Goal: Task Accomplishment & Management: Manage account settings

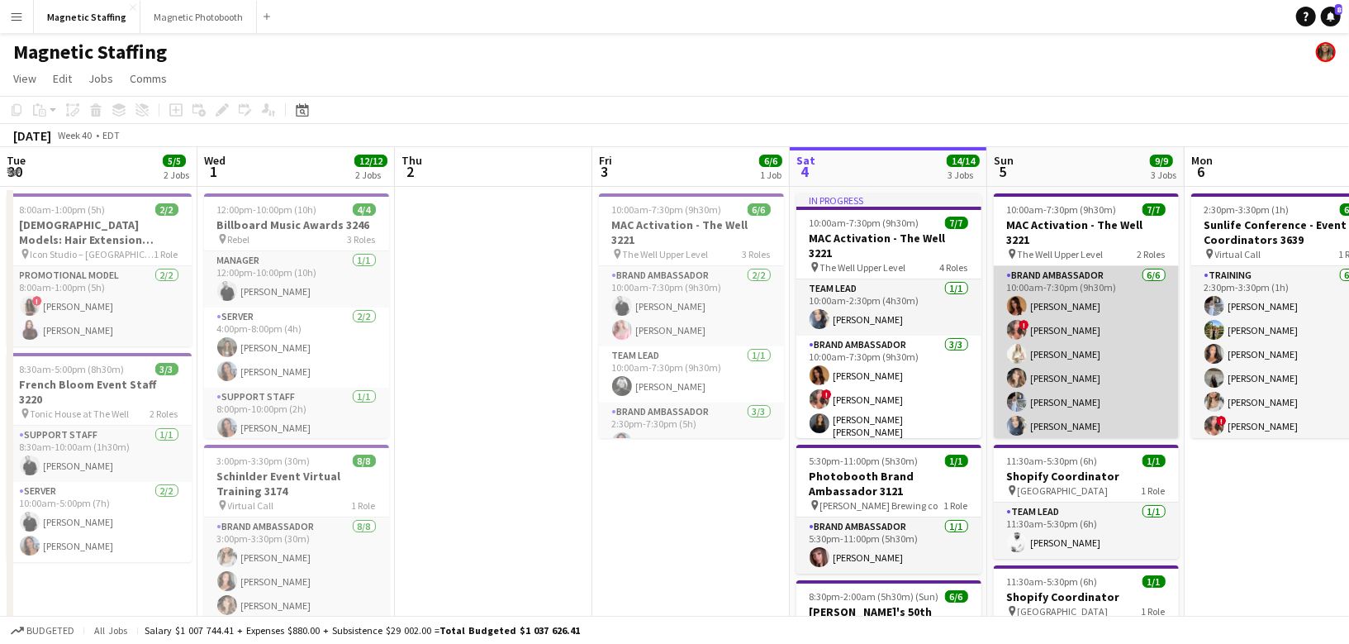
scroll to position [0, 607]
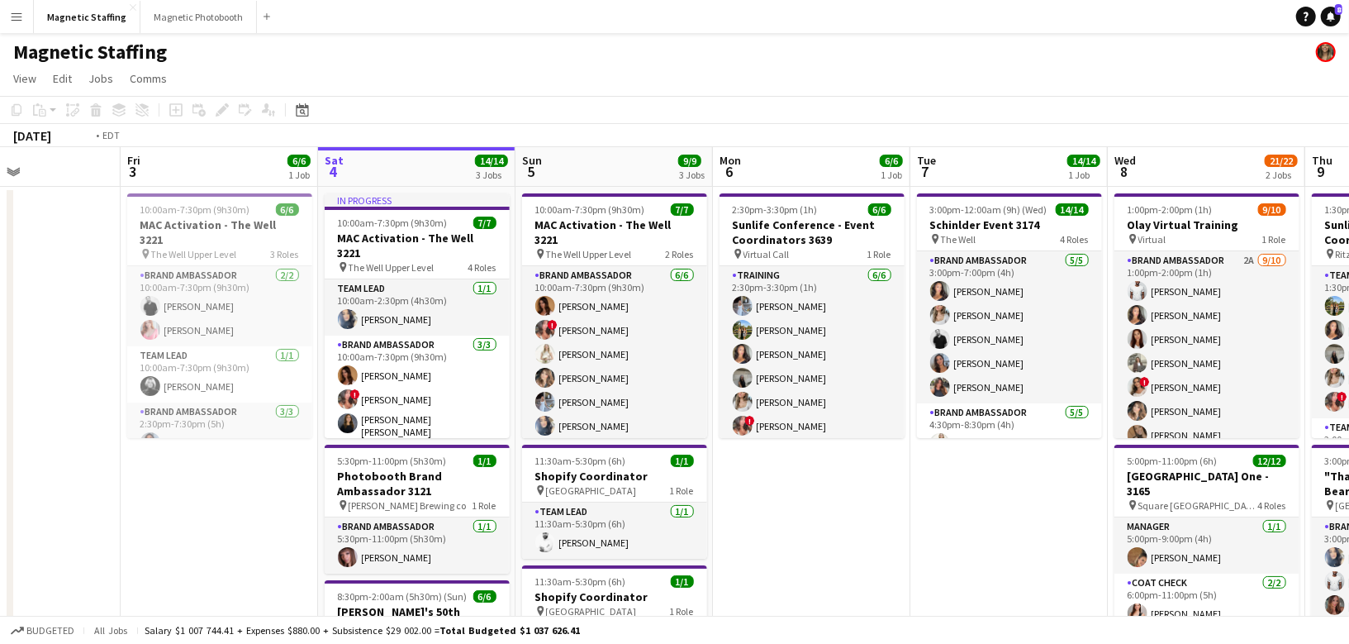
drag, startPoint x: 1092, startPoint y: 309, endPoint x: 81, endPoint y: 350, distance: 1012.1
click at [84, 350] on app-calendar-viewport "Tue 30 5/5 2 Jobs Wed 1 12/12 2 Jobs Thu 2 Fri 3 6/6 1 Job Sat 4 14/14 3 Jobs S…" at bounding box center [674, 541] width 1349 height 788
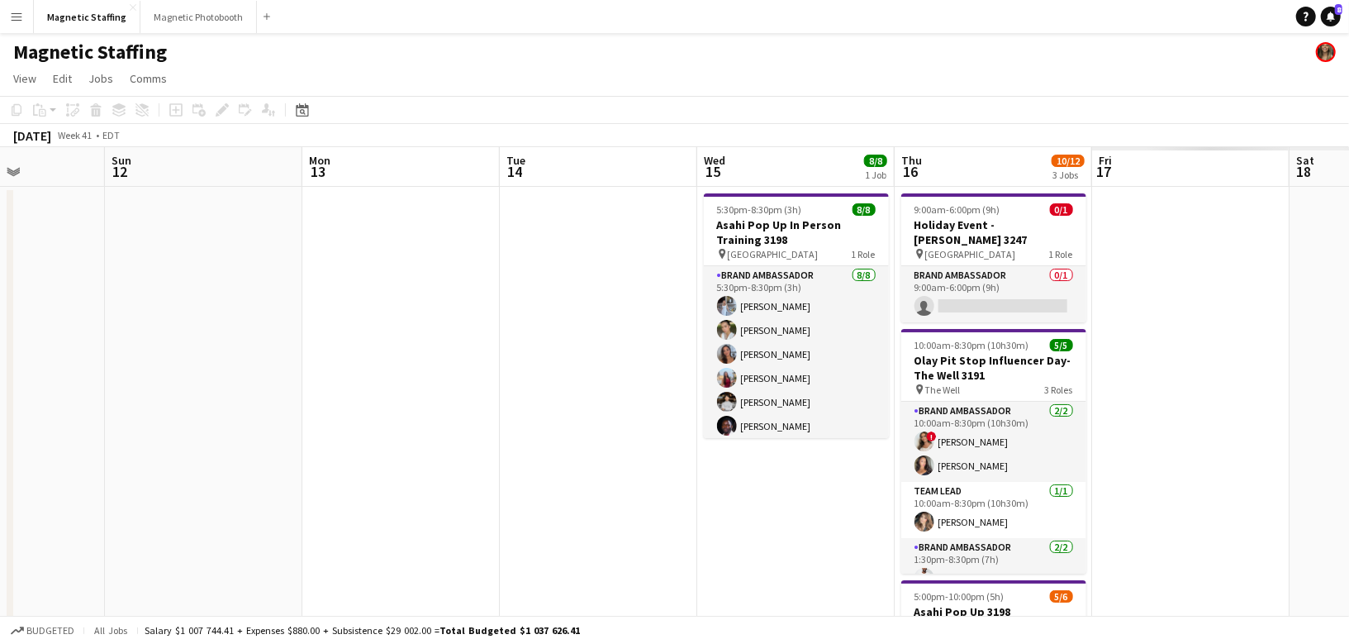
drag, startPoint x: 644, startPoint y: 359, endPoint x: 0, endPoint y: 412, distance: 645.8
click at [0, 412] on app-calendar-viewport "Thu 9 11/11 3 Jobs Fri 10 Sat 11 Sun 12 Mon 13 Tue 14 Wed 15 8/8 1 Job Thu 16 1…" at bounding box center [674, 541] width 1349 height 788
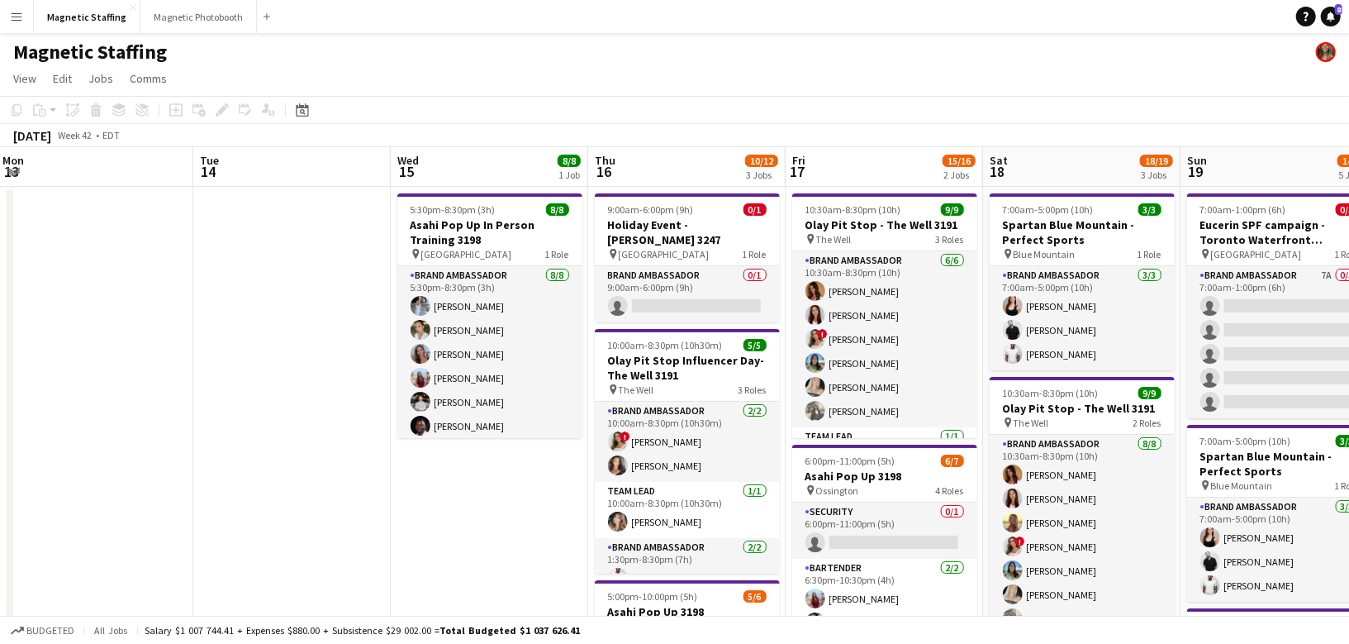
scroll to position [0, 617]
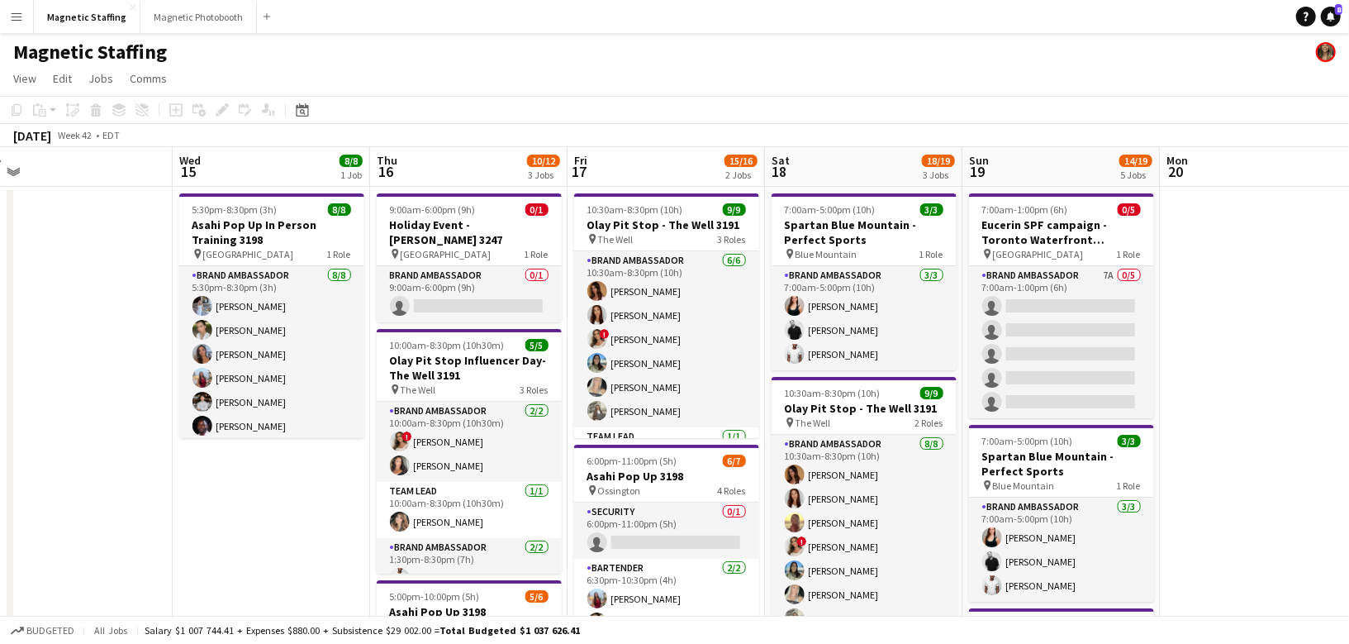
drag, startPoint x: 304, startPoint y: 383, endPoint x: 193, endPoint y: 383, distance: 110.7
click at [259, 226] on h3 "Asahi Pop Up In Person Training 3198" at bounding box center [271, 232] width 185 height 30
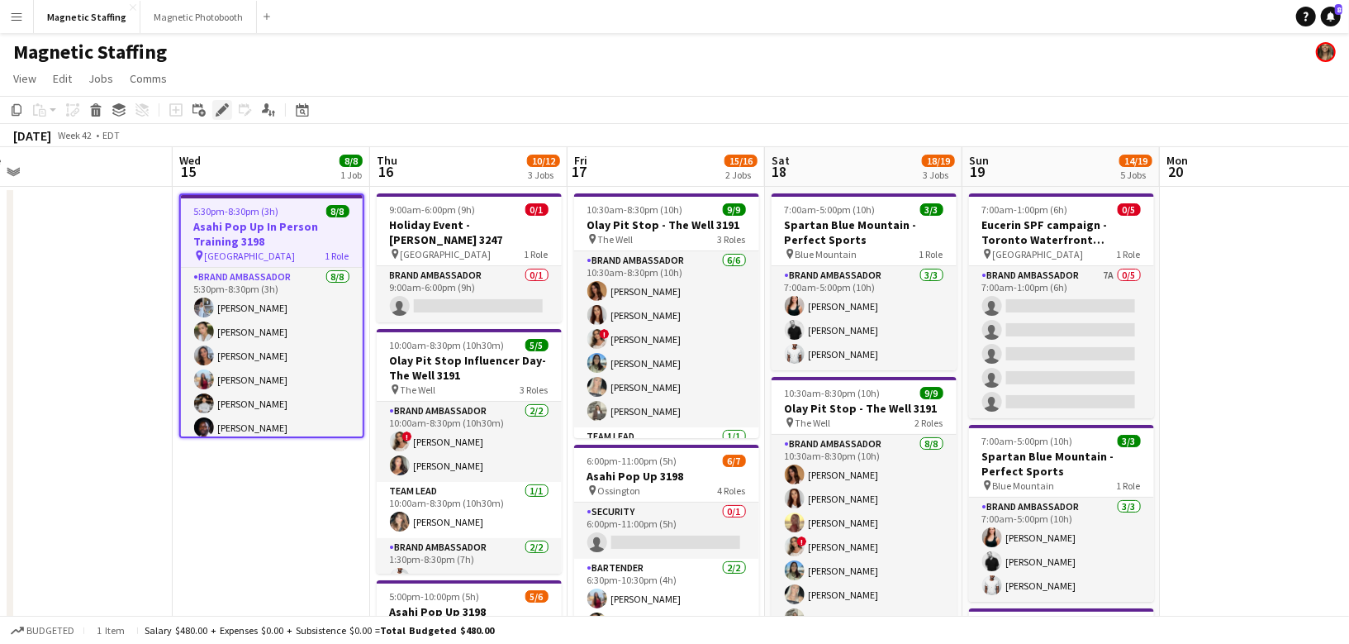
click at [221, 112] on icon at bounding box center [221, 110] width 9 height 9
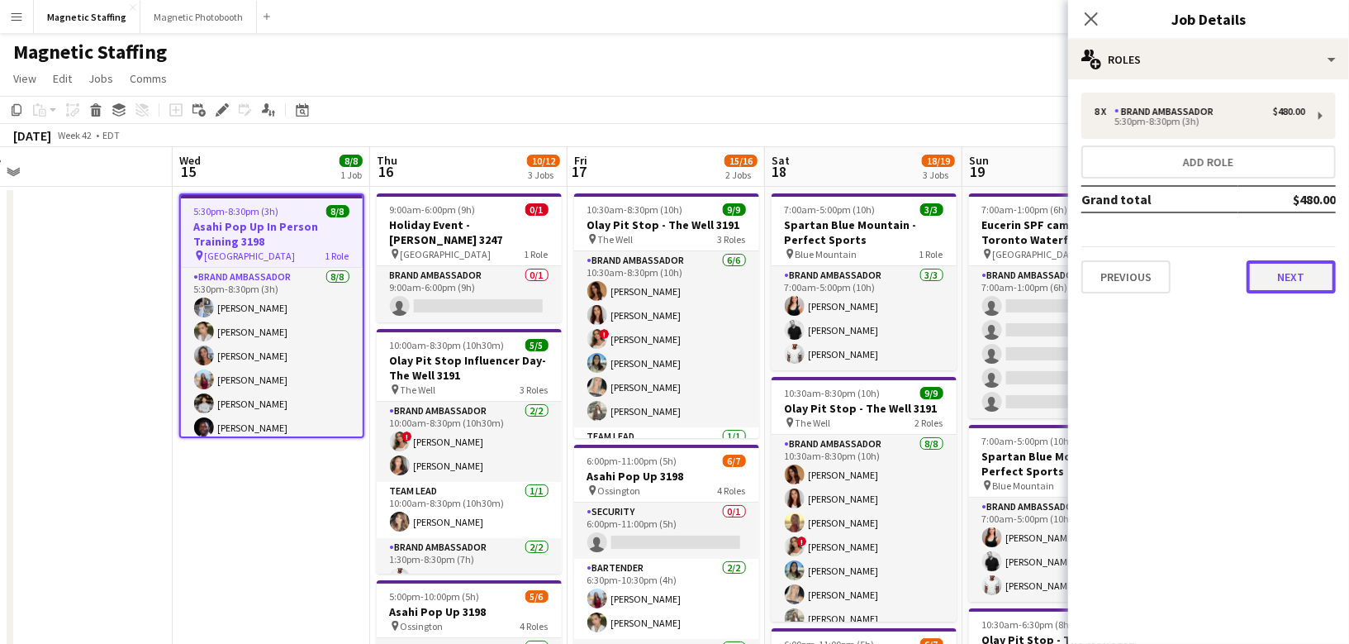
click at [1285, 278] on button "Next" at bounding box center [1291, 276] width 89 height 33
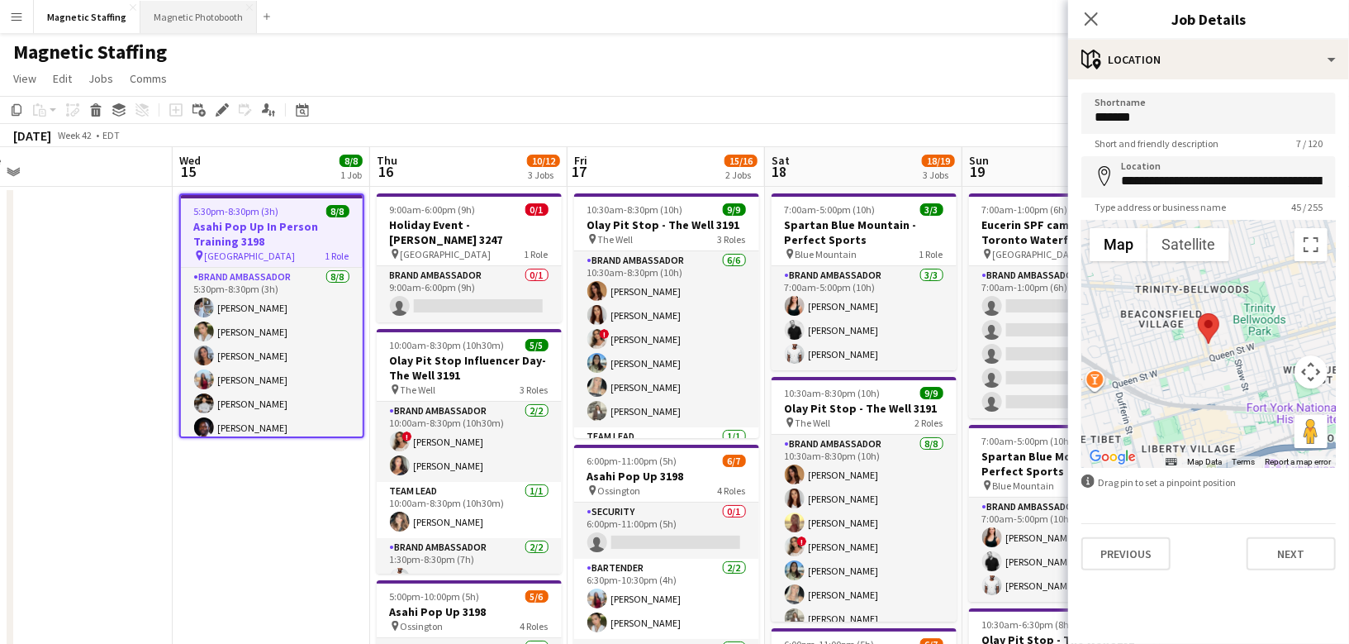
click at [174, 26] on button "Magnetic Photobooth Close" at bounding box center [198, 17] width 116 height 32
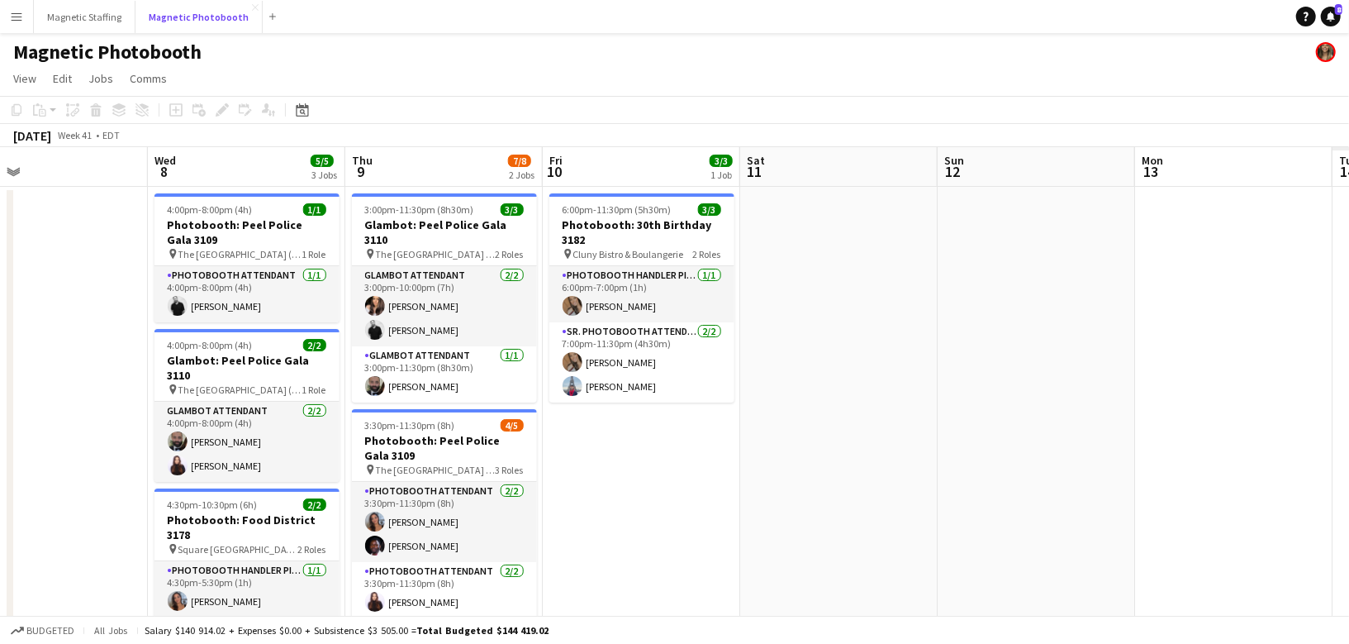
scroll to position [0, 563]
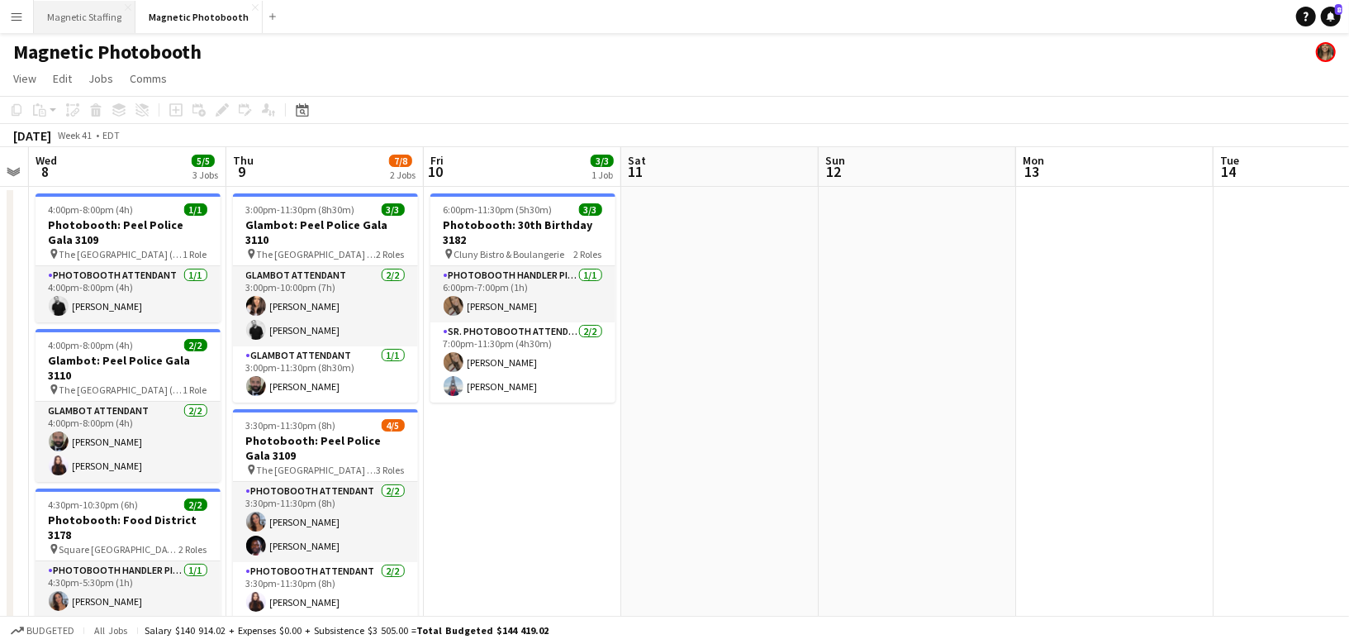
click at [94, 22] on button "Magnetic Staffing Close" at bounding box center [85, 17] width 102 height 32
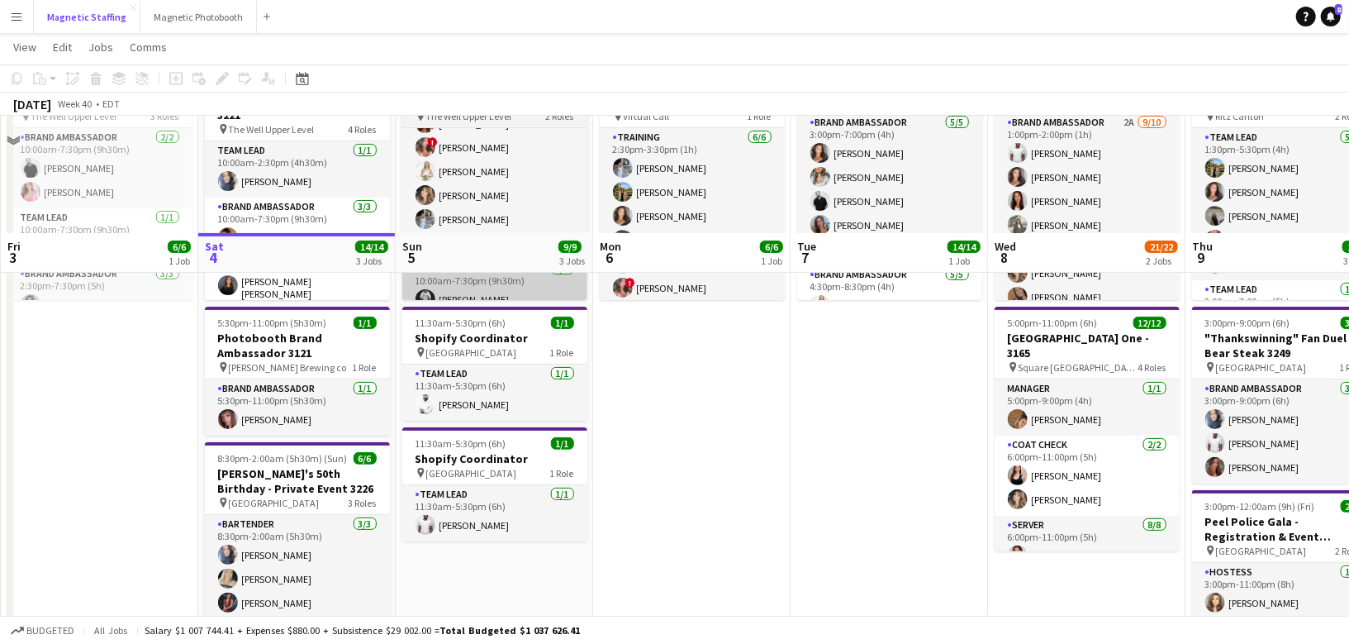
scroll to position [253, 0]
